Goal: Find specific page/section: Find specific page/section

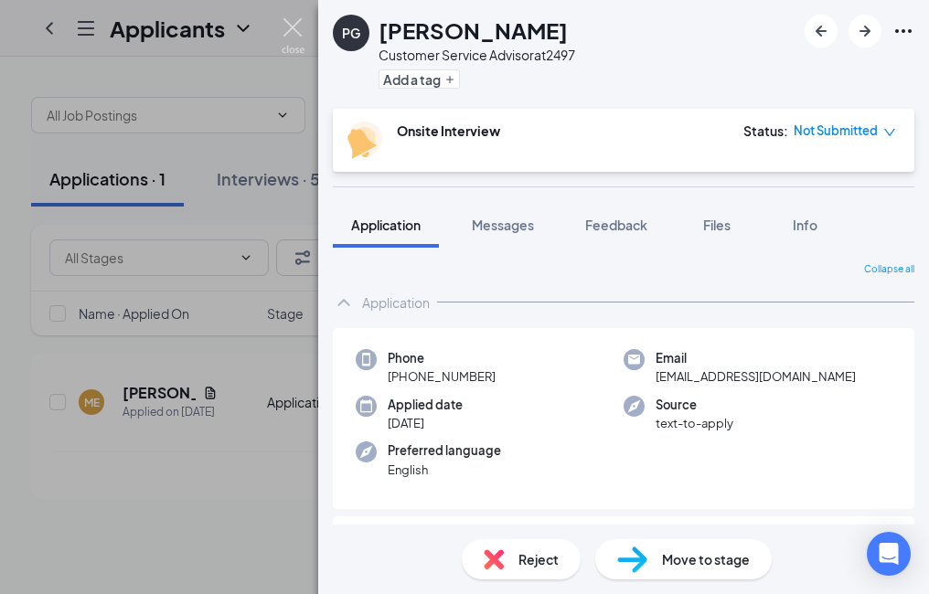
click at [285, 26] on img at bounding box center [293, 36] width 23 height 36
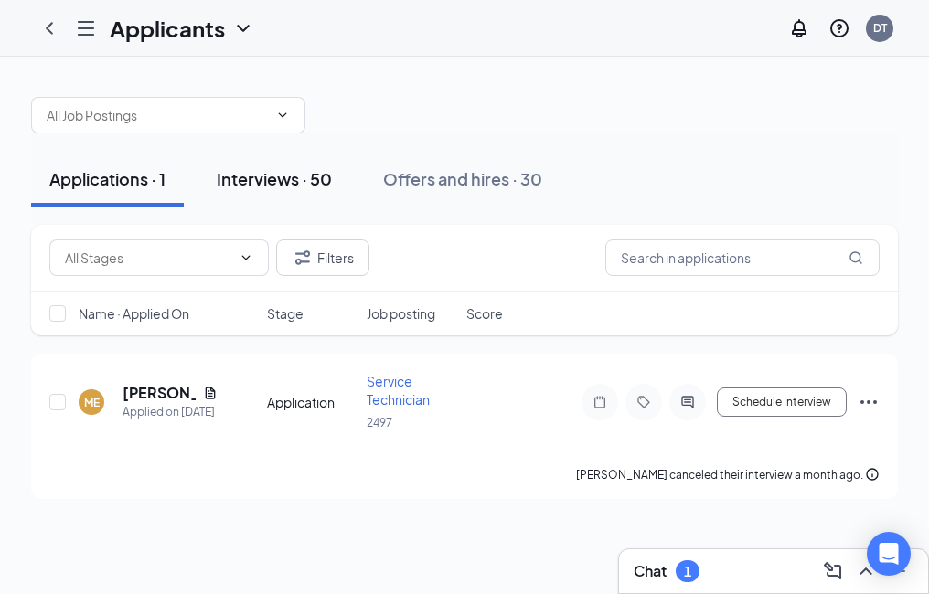
click at [319, 184] on div "Interviews · 50" at bounding box center [274, 178] width 115 height 23
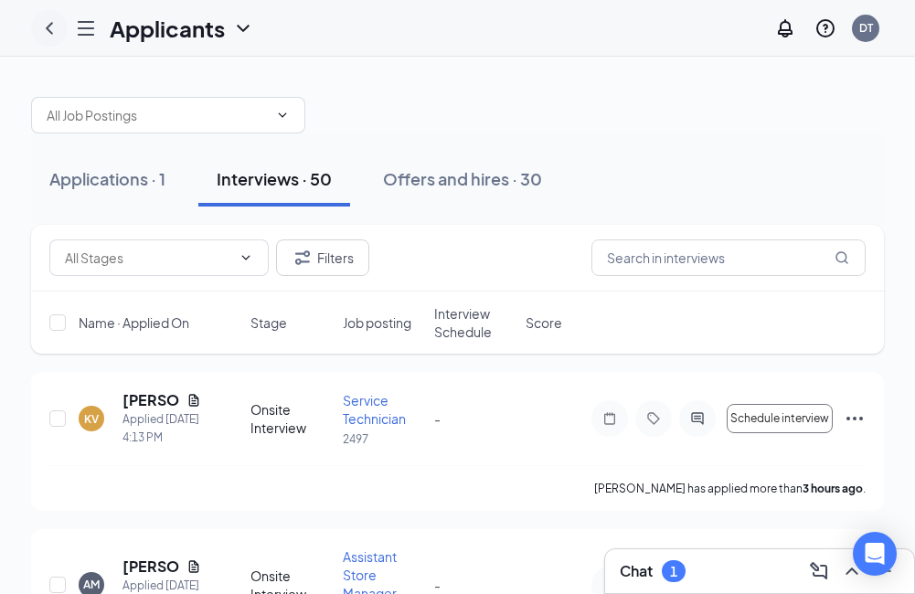
click at [46, 35] on icon "ChevronLeft" at bounding box center [49, 28] width 22 height 22
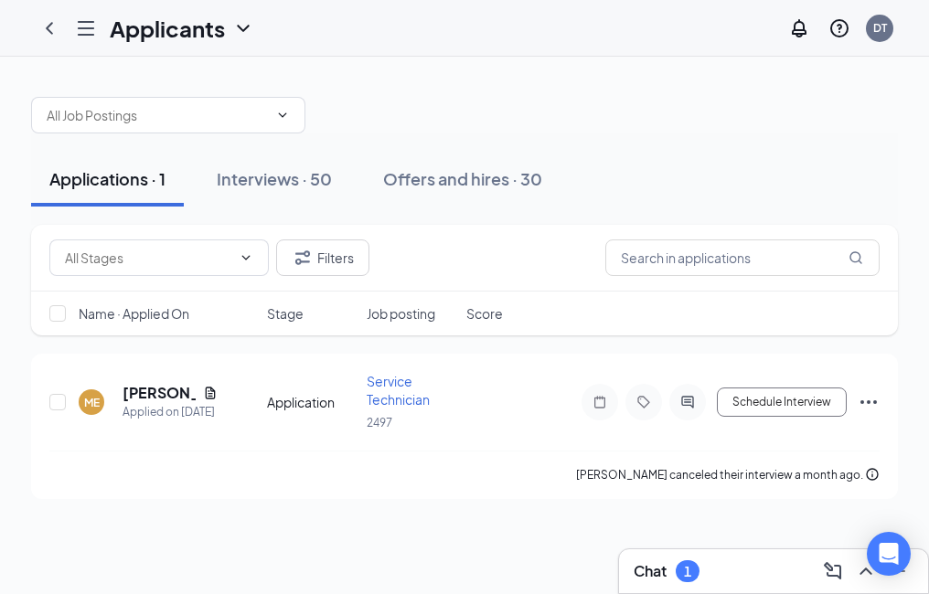
click at [92, 29] on icon "Hamburger" at bounding box center [86, 28] width 22 height 22
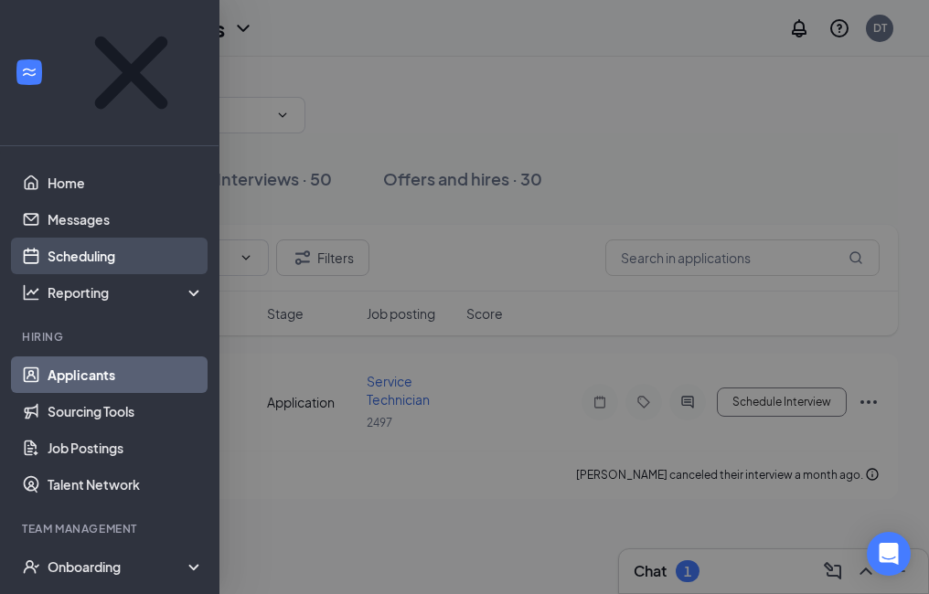
click at [91, 238] on link "Scheduling" at bounding box center [126, 256] width 156 height 37
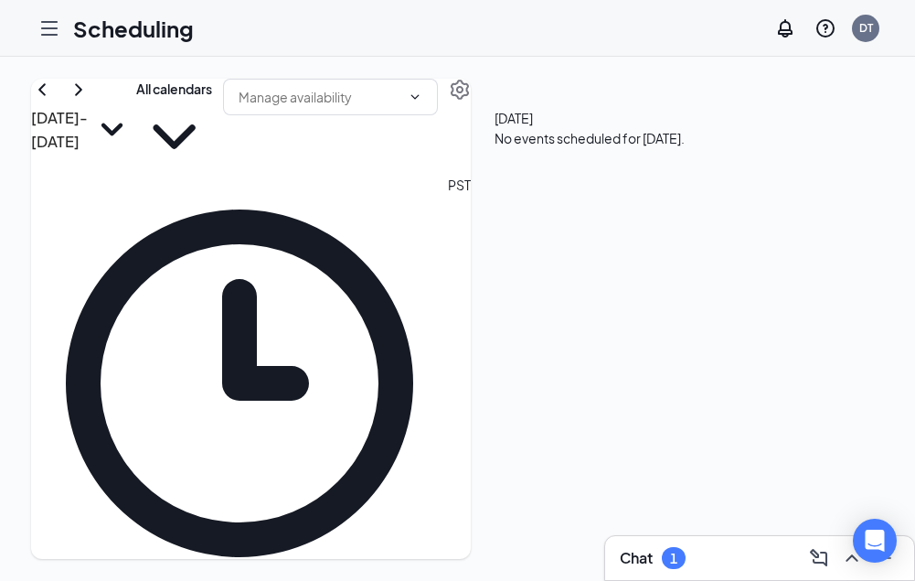
scroll to position [899, 0]
